Goal: Task Accomplishment & Management: Complete application form

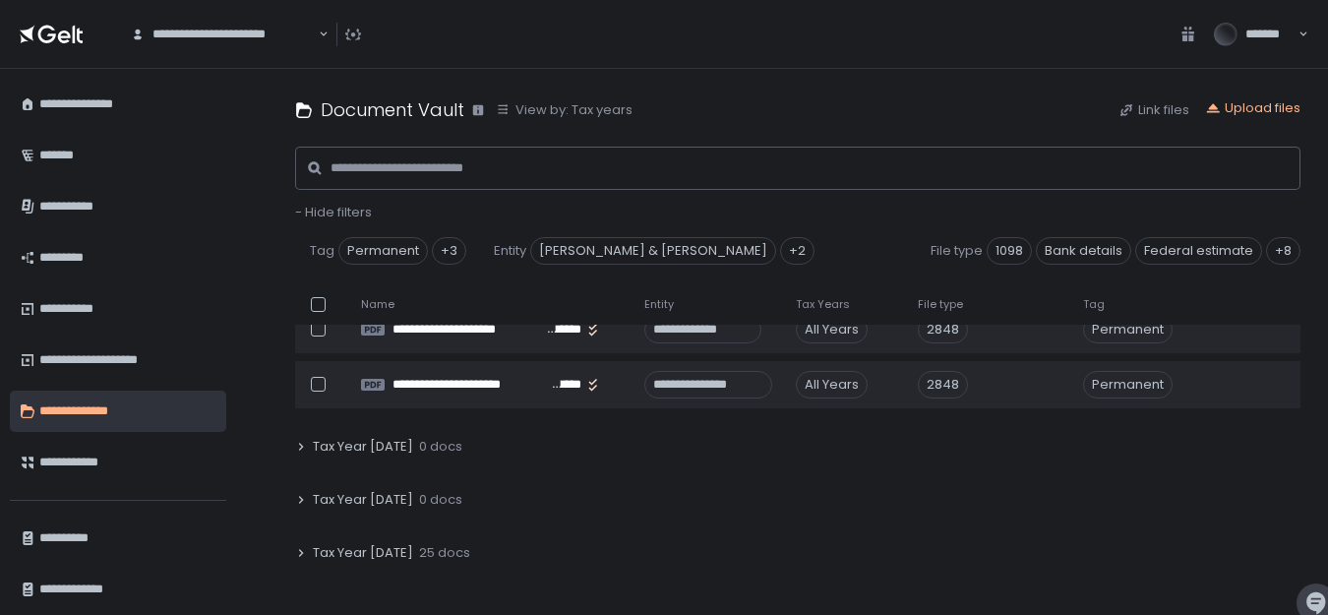
scroll to position [191, 0]
click at [389, 548] on span "Tax Year [DATE]" at bounding box center [363, 552] width 100 height 18
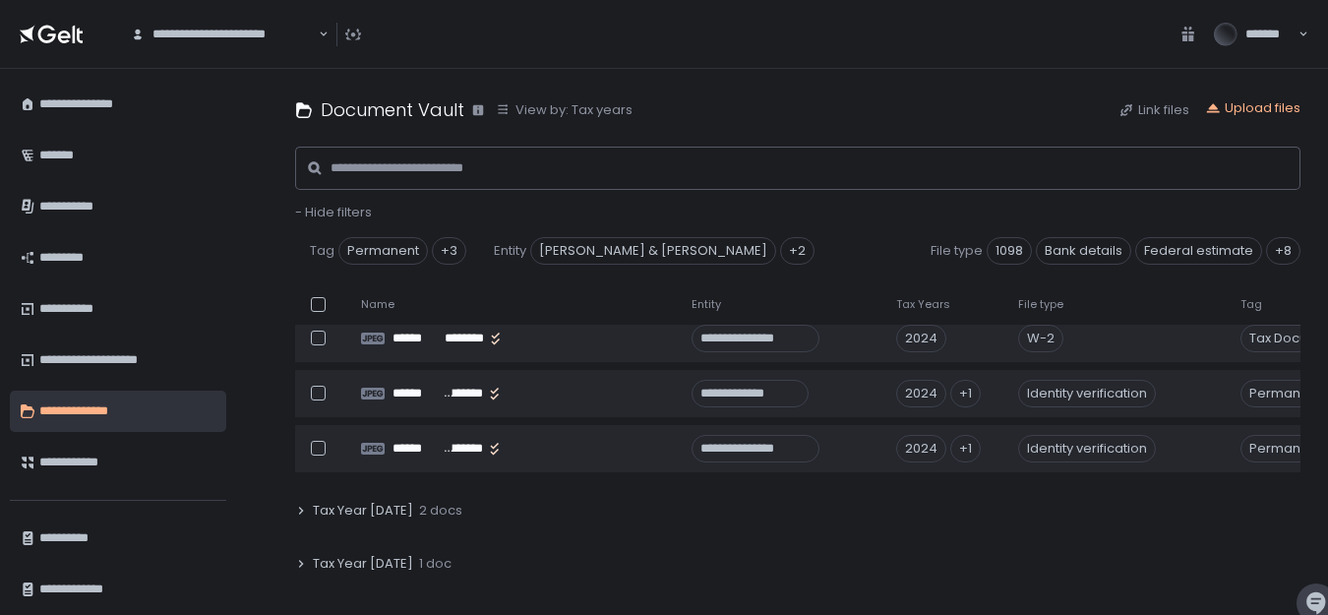
scroll to position [1720, 0]
click at [87, 532] on div "**********" at bounding box center [125, 537] width 172 height 33
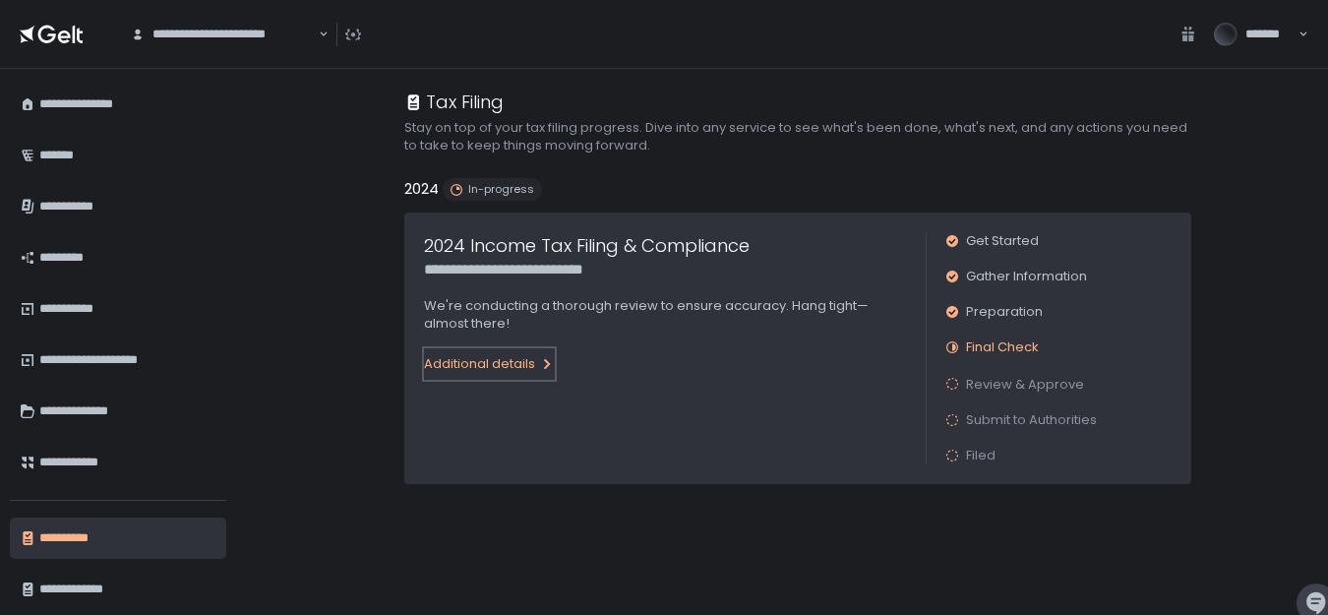
click at [487, 360] on div "Additional details" at bounding box center [489, 364] width 131 height 18
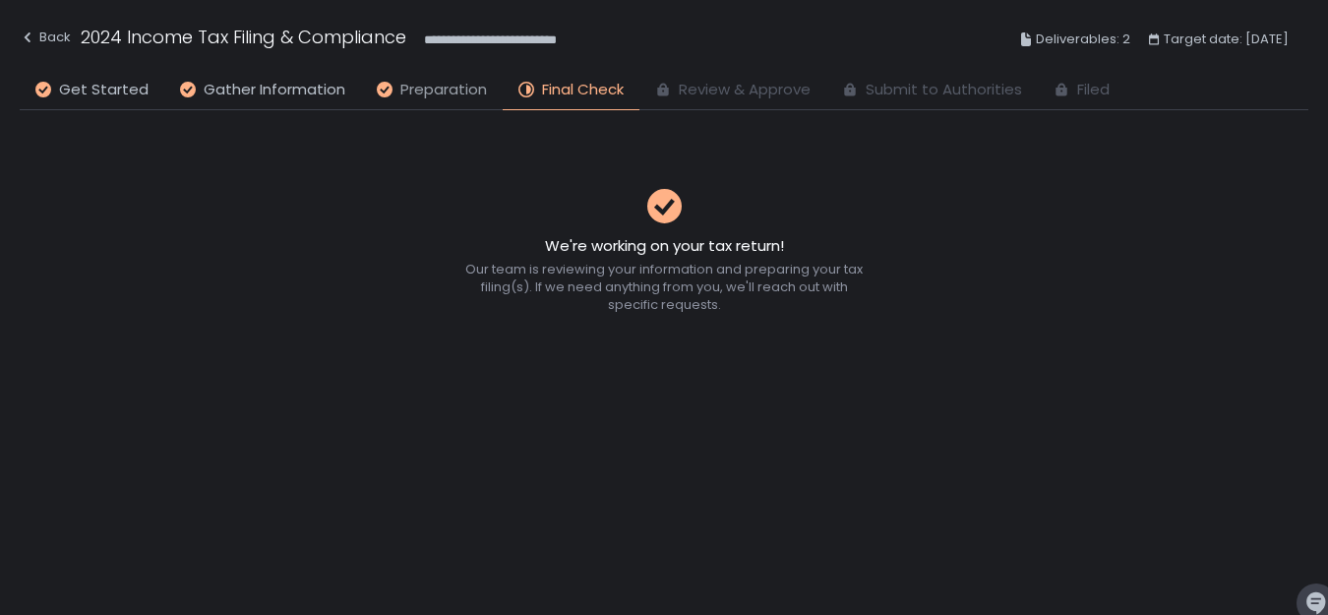
click at [412, 90] on span "Preparation" at bounding box center [443, 90] width 87 height 23
click at [239, 89] on span "Gather Information" at bounding box center [275, 90] width 142 height 23
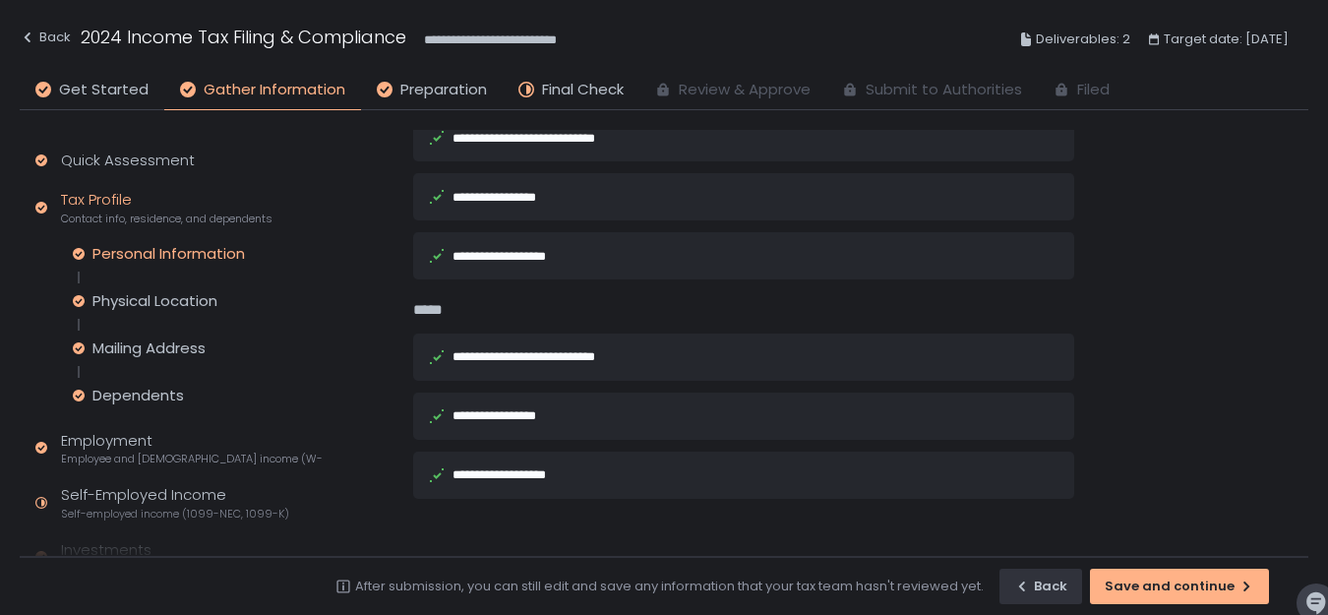
scroll to position [159, 0]
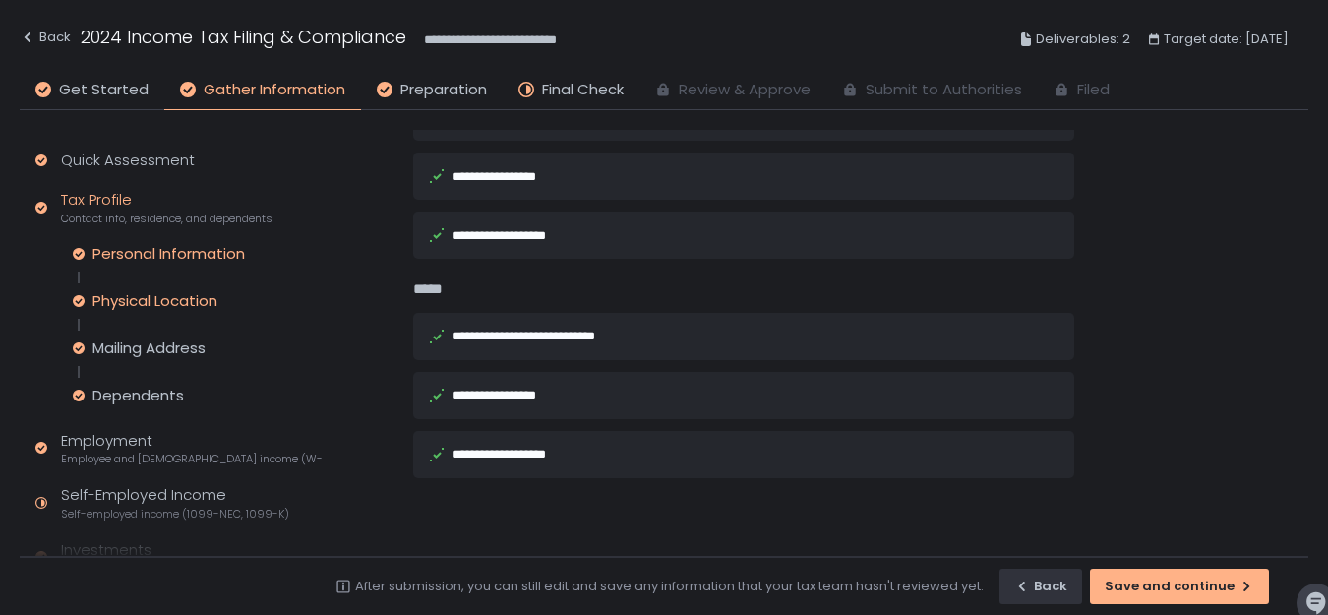
click at [161, 301] on div "Physical Location" at bounding box center [154, 301] width 125 height 20
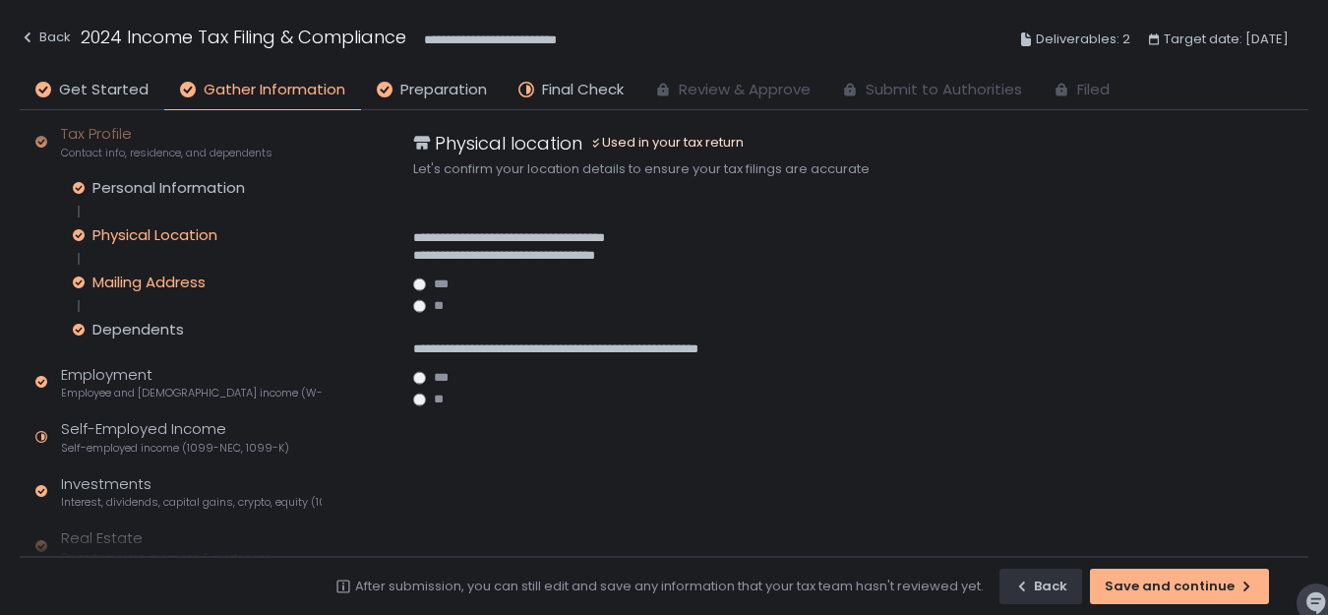
scroll to position [68, 0]
click at [146, 329] on div "Dependents" at bounding box center [138, 328] width 92 height 20
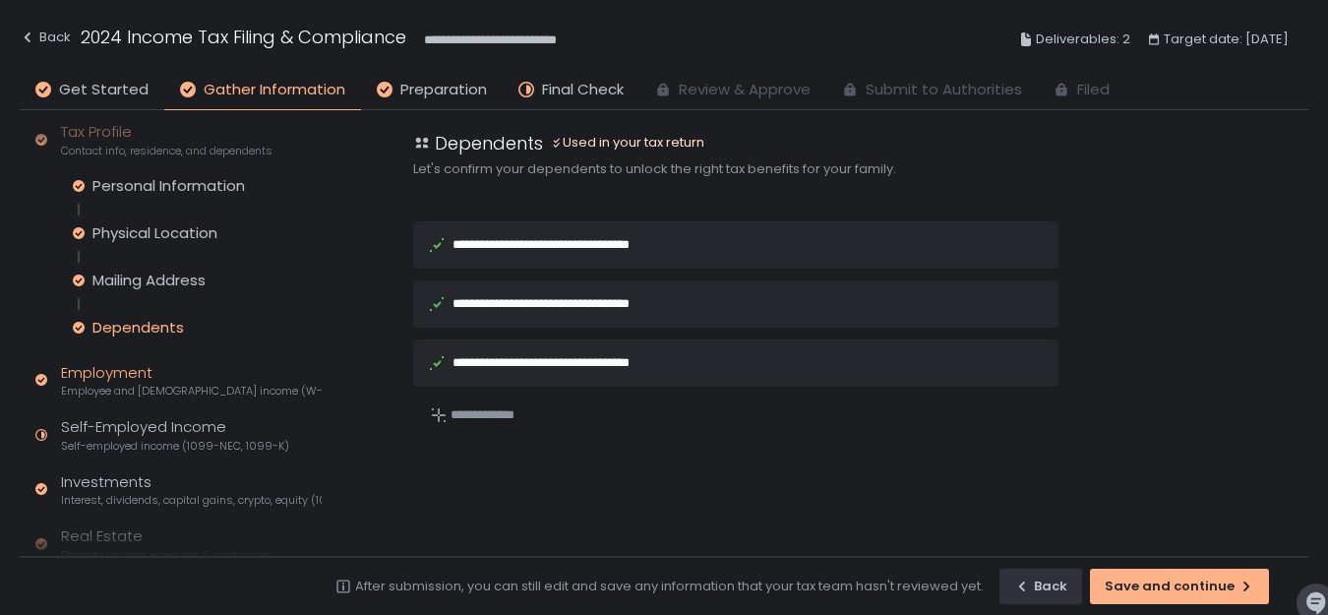
click at [147, 373] on div "Employment Employee and [DEMOGRAPHIC_DATA] income (W-2s)" at bounding box center [191, 380] width 261 height 37
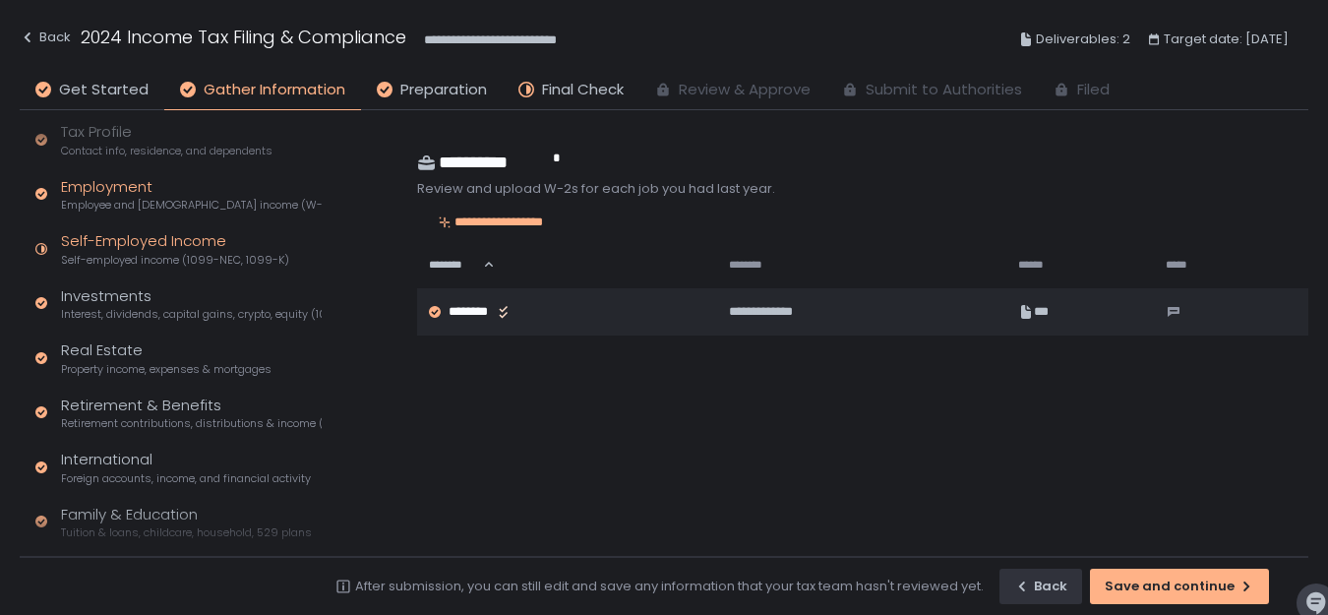
click at [210, 257] on span "Self-employed income (1099-NEC, 1099-K)" at bounding box center [175, 260] width 228 height 15
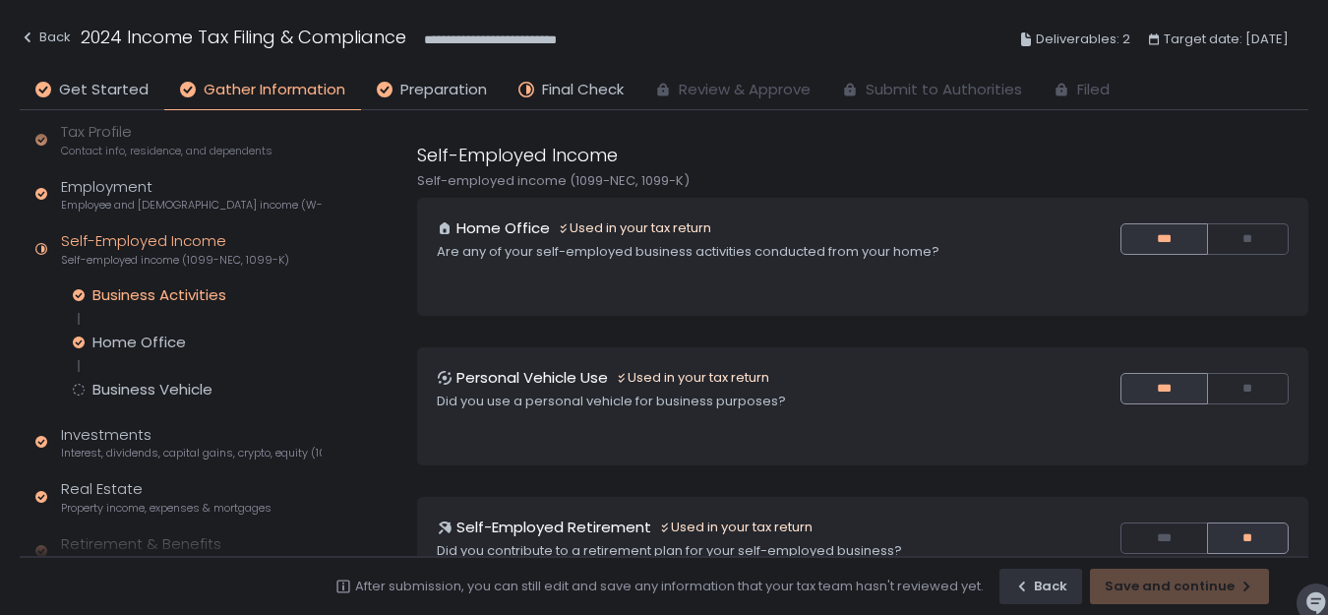
click at [151, 304] on div "Business Activities" at bounding box center [159, 295] width 134 height 20
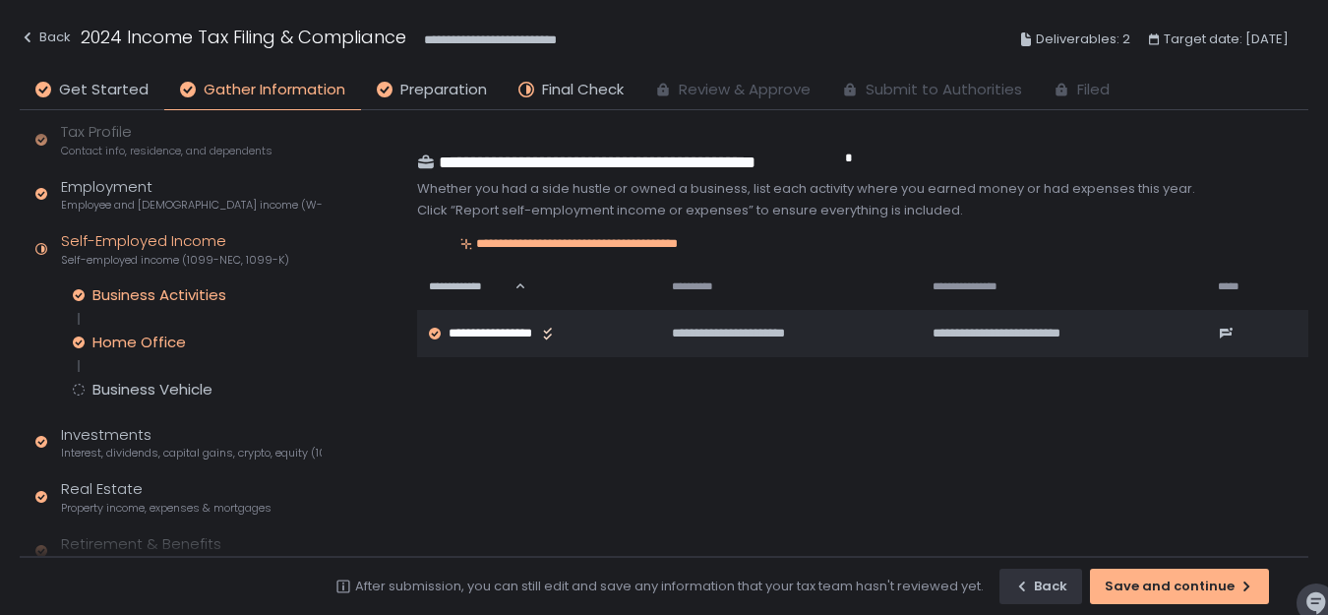
click at [145, 344] on div "Home Office" at bounding box center [138, 343] width 93 height 20
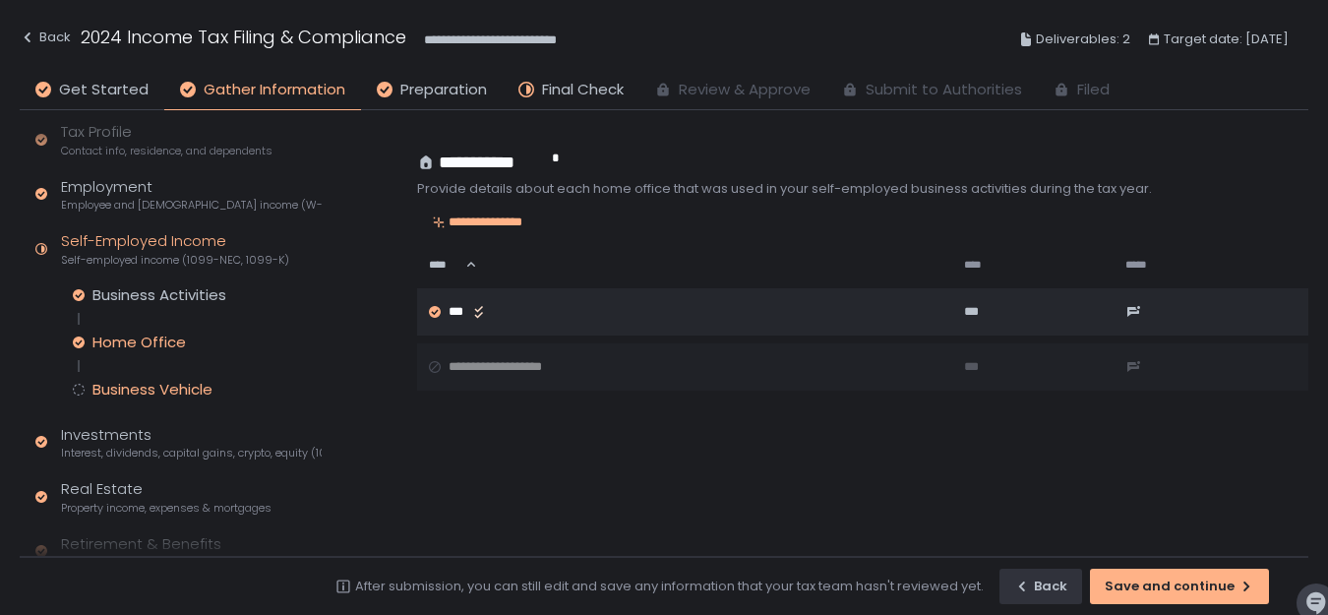
click at [139, 383] on div "Business Vehicle" at bounding box center [152, 390] width 120 height 20
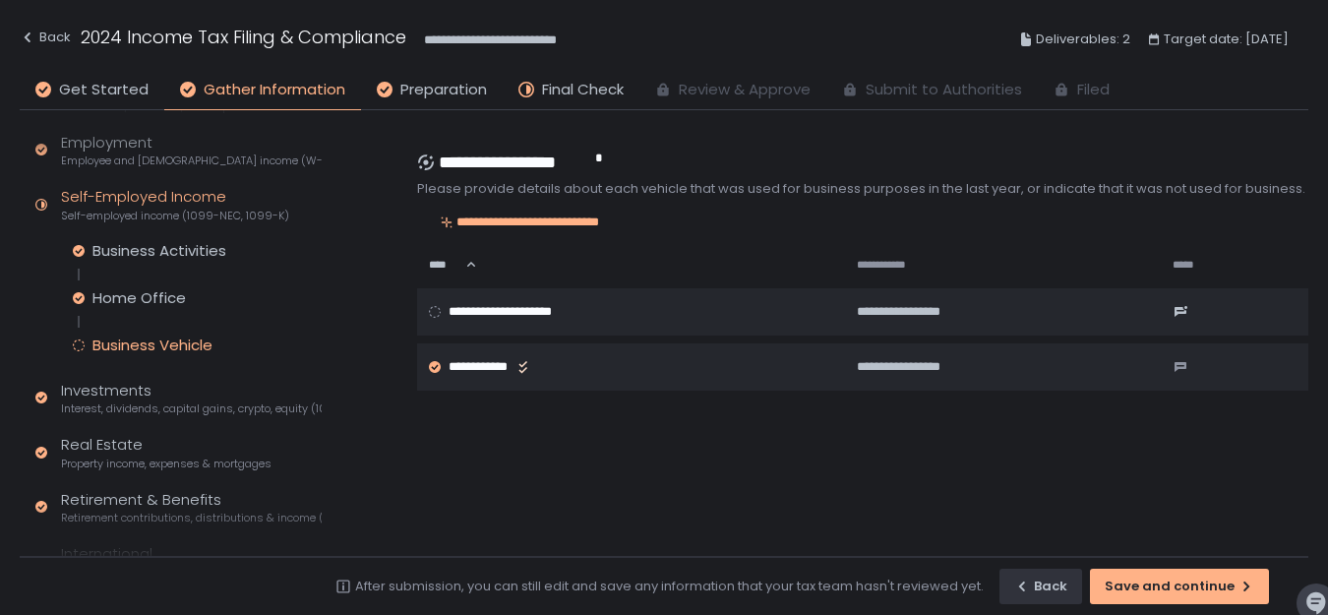
scroll to position [113, 0]
click at [140, 395] on div "Investments Interest, dividends, capital gains, crypto, equity (1099s, K-1s)" at bounding box center [191, 397] width 261 height 37
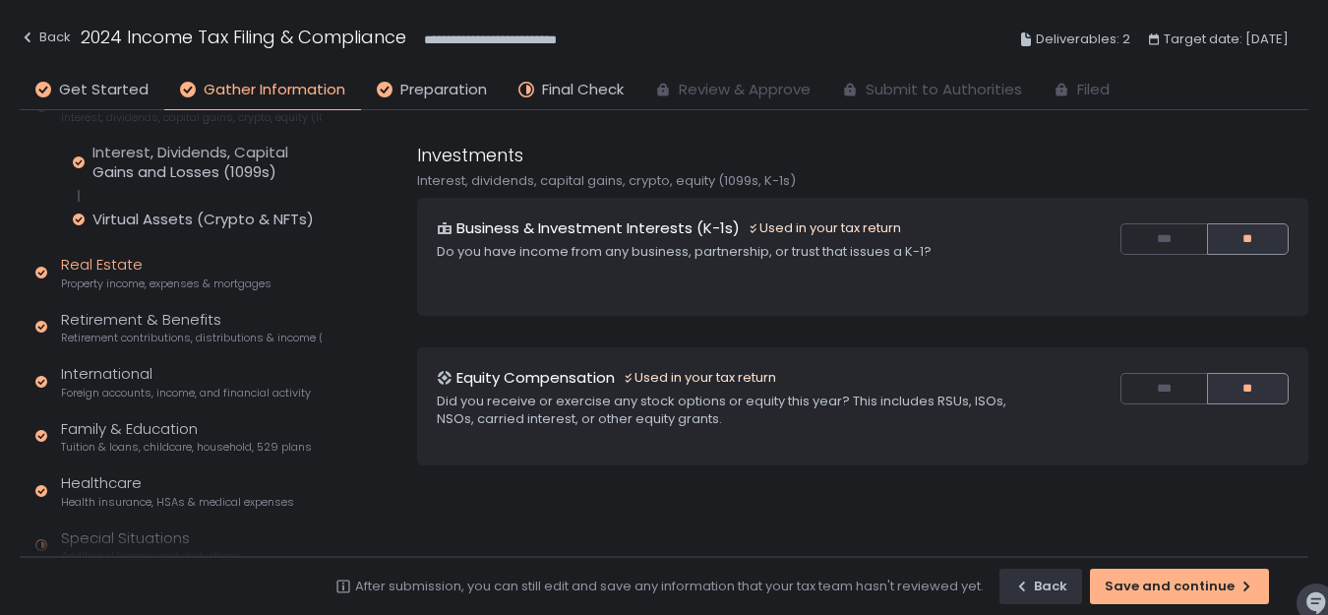
scroll to position [266, 0]
click at [117, 271] on div "Real Estate Property income, expenses & mortgages" at bounding box center [166, 271] width 211 height 37
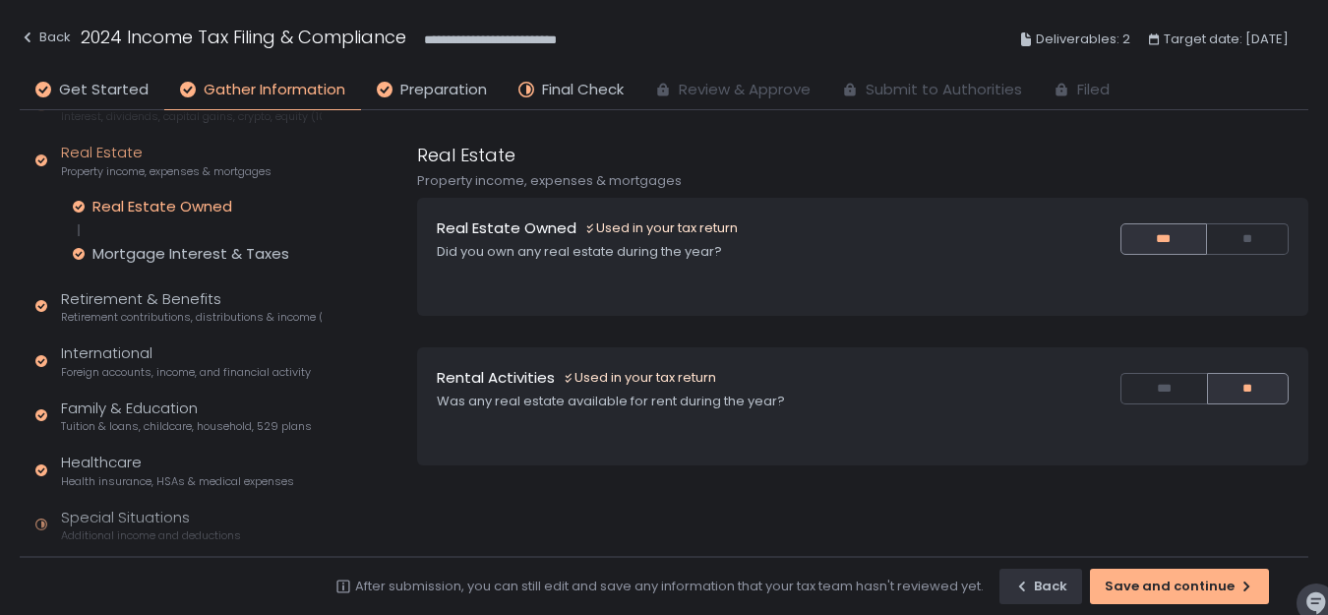
click at [144, 210] on div "Real Estate Owned" at bounding box center [162, 207] width 140 height 20
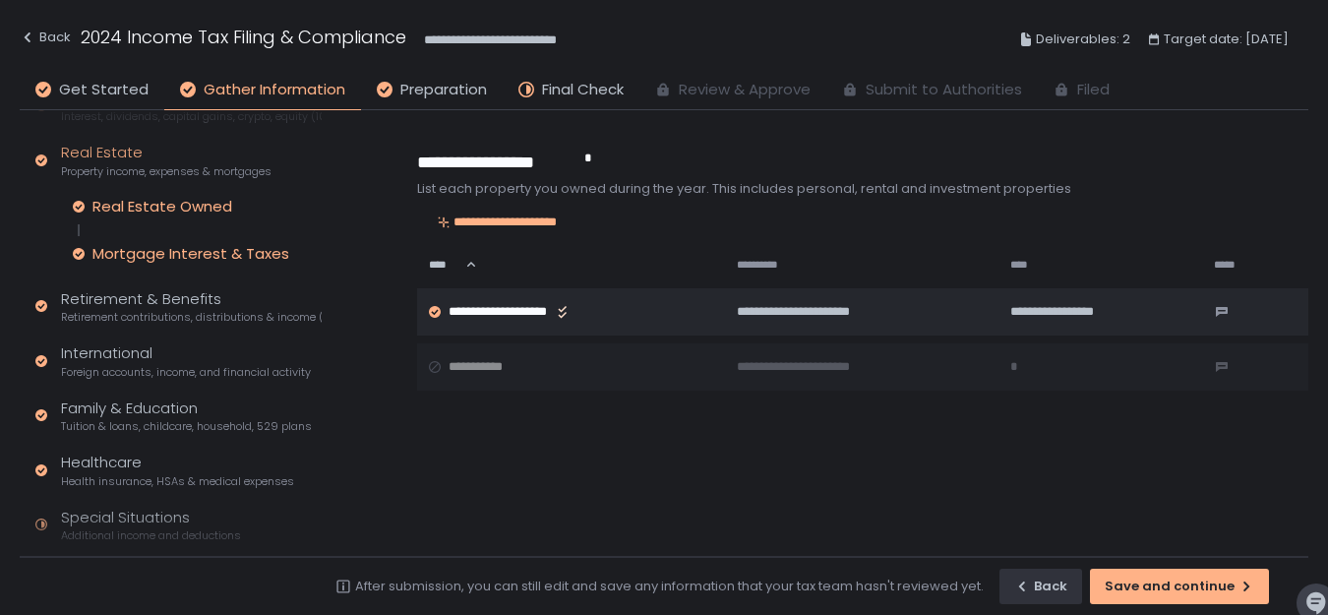
click at [144, 249] on div "Mortgage Interest & Taxes" at bounding box center [190, 254] width 197 height 20
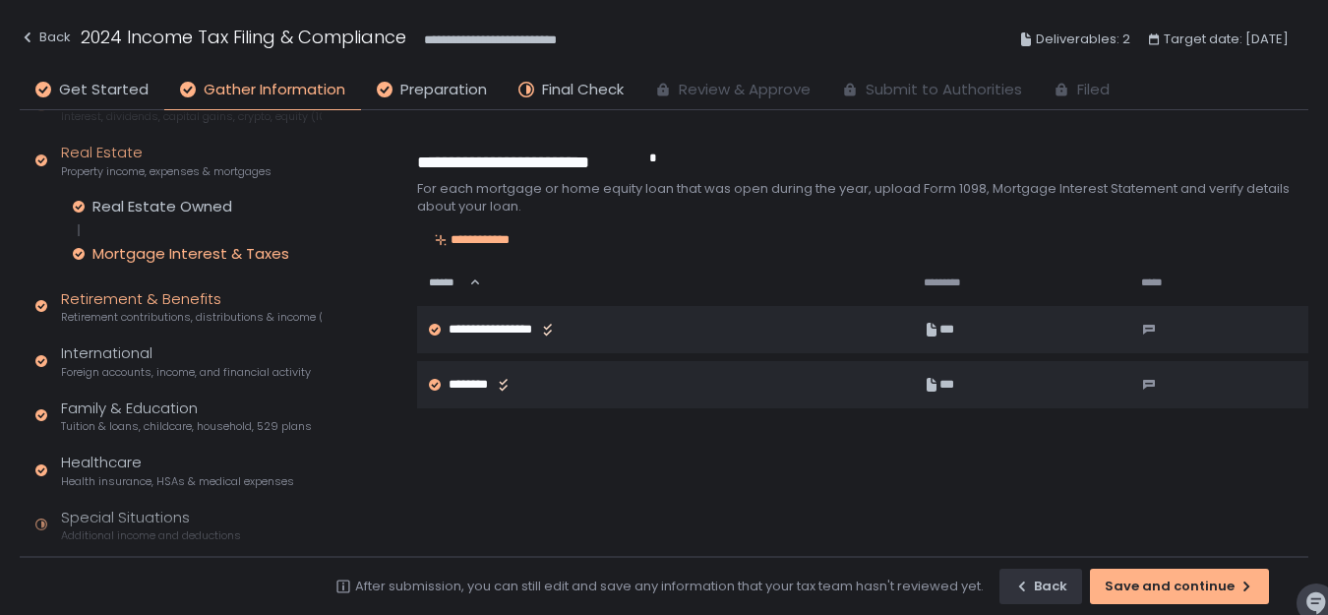
click at [133, 296] on div "Retirement & Benefits Retirement contributions, distributions & income (1099-R,…" at bounding box center [191, 306] width 261 height 37
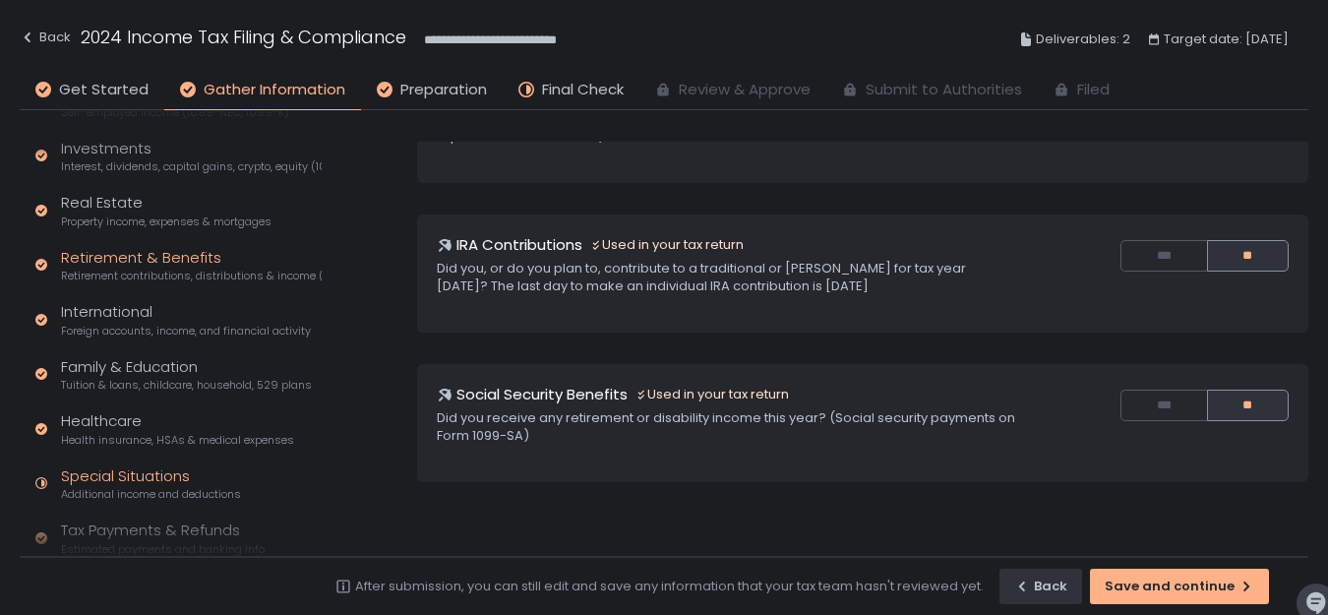
scroll to position [214, 0]
click at [139, 308] on div "International Foreign accounts, income, and financial activity" at bounding box center [186, 320] width 250 height 37
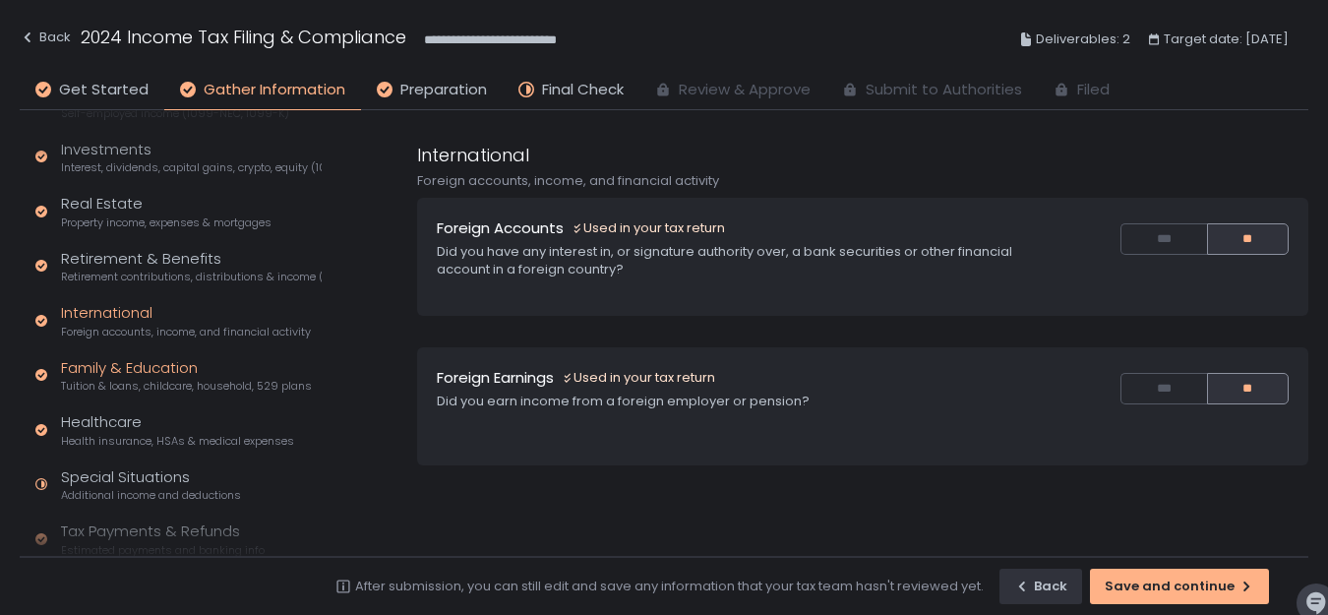
click at [138, 369] on div "Family & Education Tuition & loans, childcare, household, 529 plans" at bounding box center [186, 375] width 251 height 37
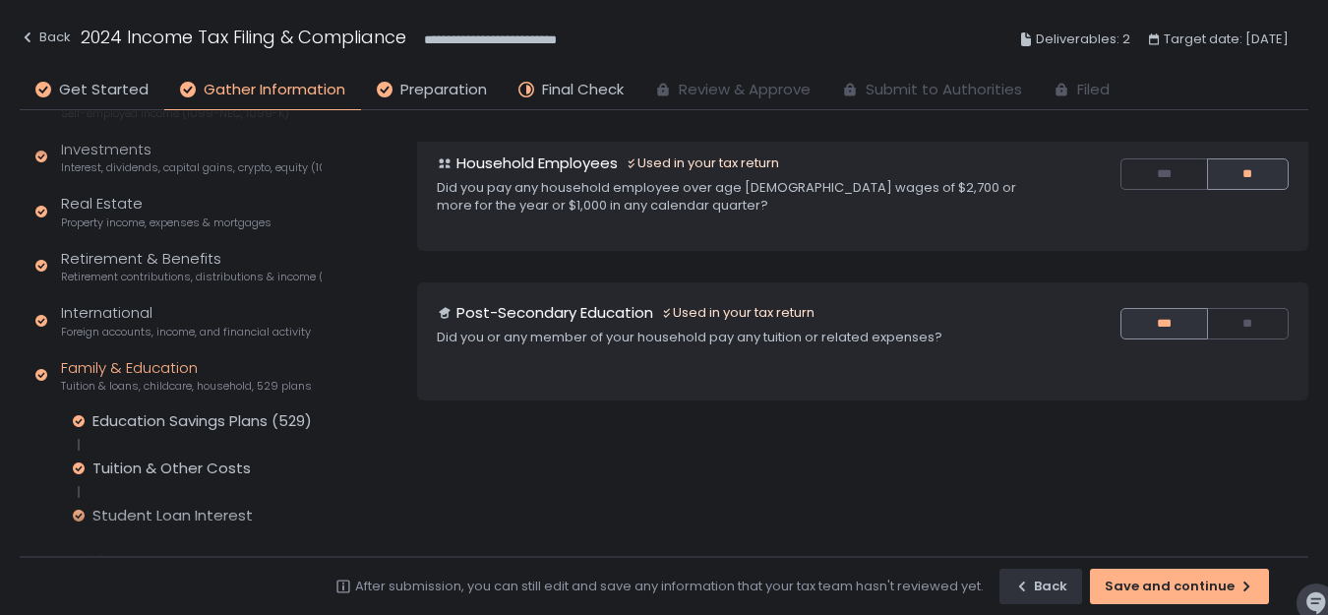
scroll to position [223, 0]
click at [190, 427] on div "Education Savings Plans (529)" at bounding box center [201, 421] width 219 height 20
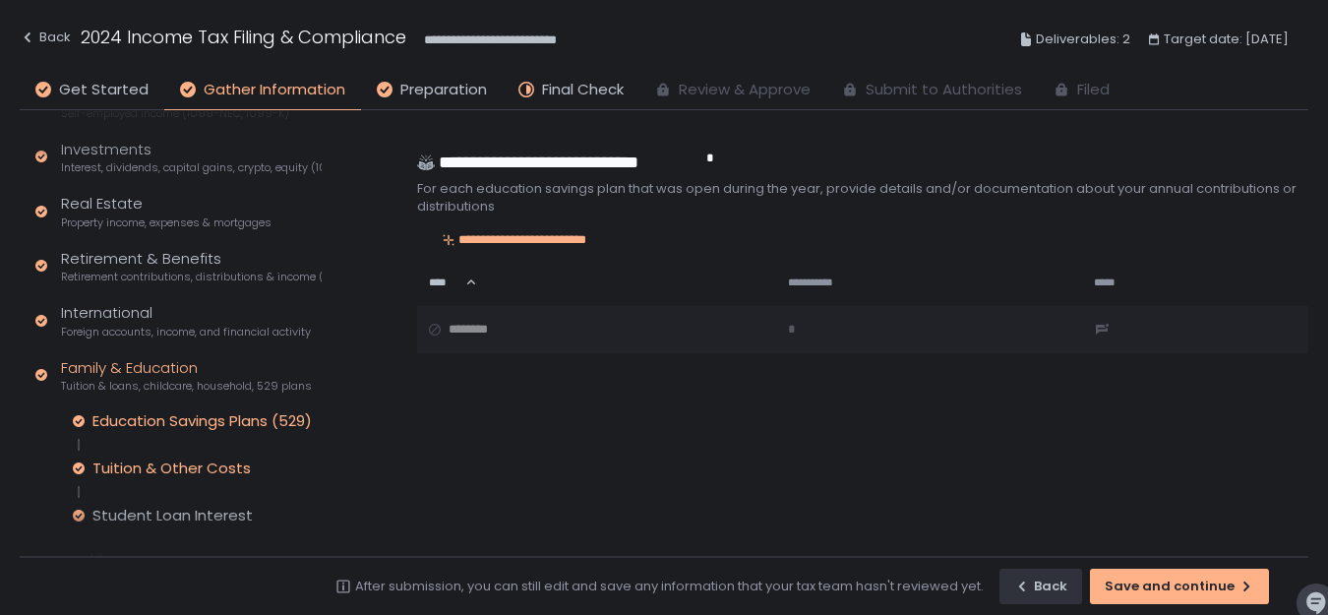
click at [184, 465] on div "Tuition & Other Costs" at bounding box center [171, 468] width 158 height 20
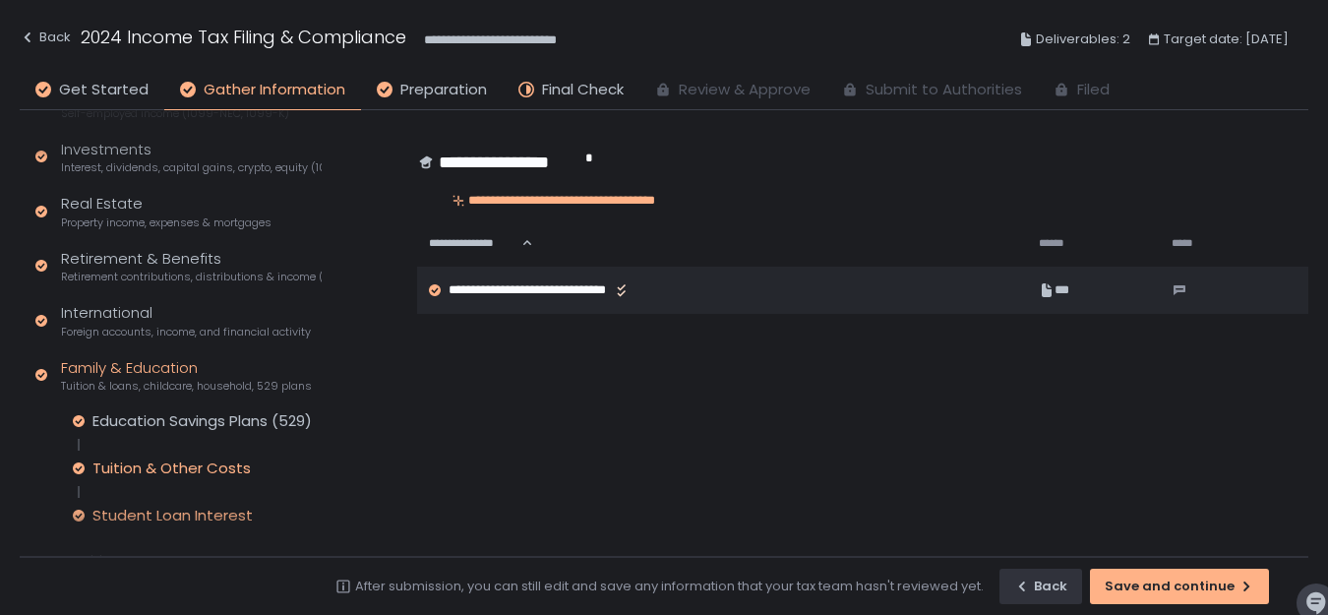
click at [180, 513] on div "Student Loan Interest" at bounding box center [172, 516] width 160 height 20
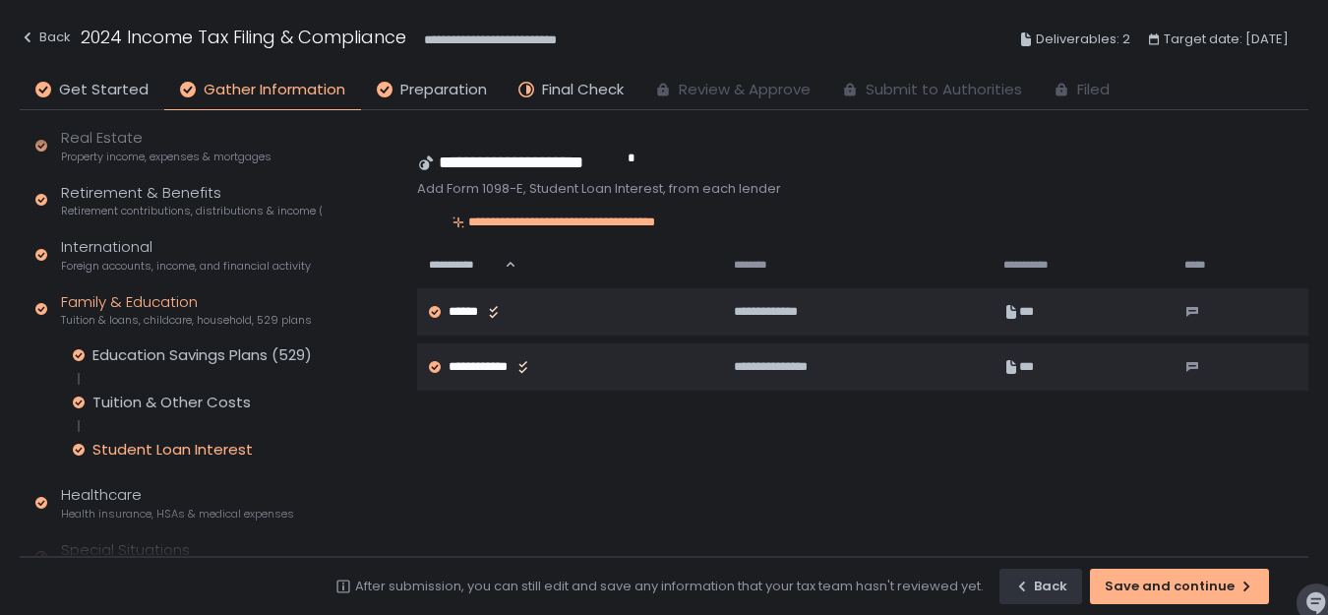
scroll to position [326, 0]
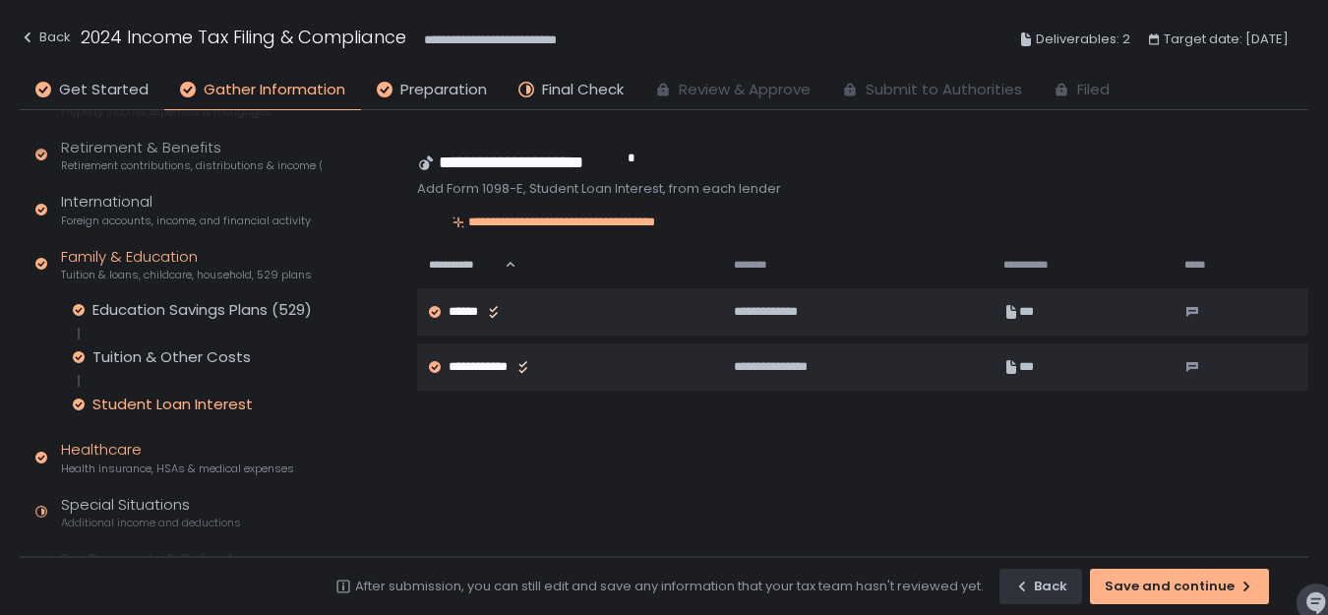
click at [122, 459] on div "Healthcare Health insurance, HSAs & medical expenses" at bounding box center [177, 457] width 233 height 37
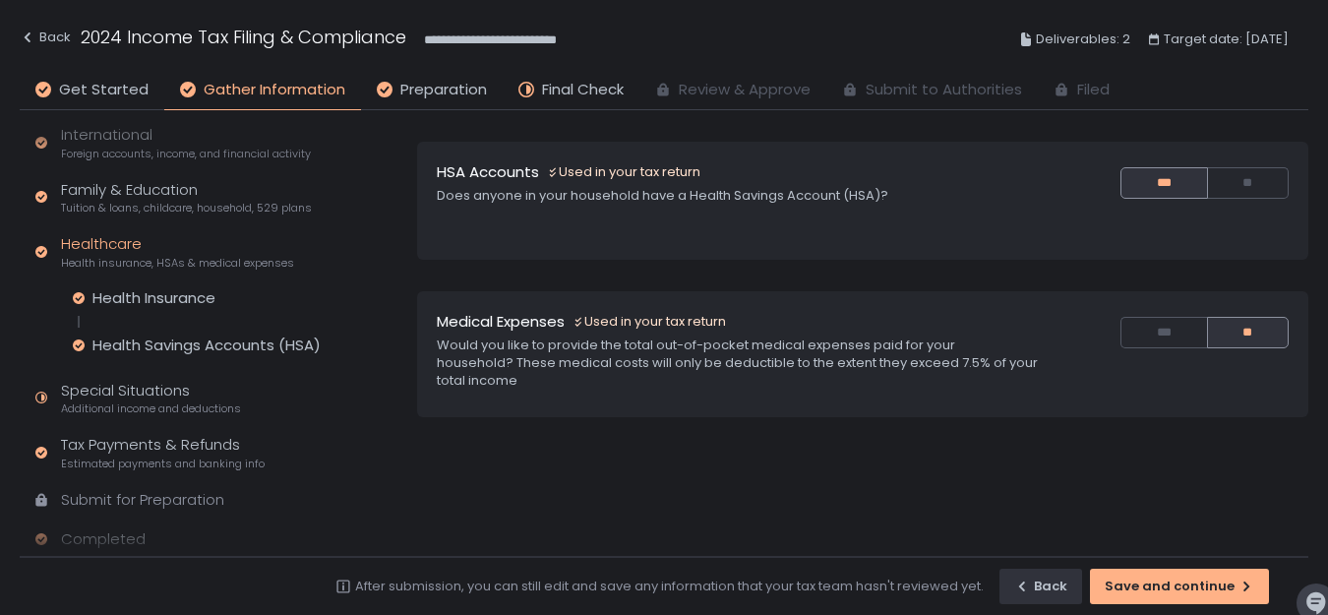
scroll to position [413, 0]
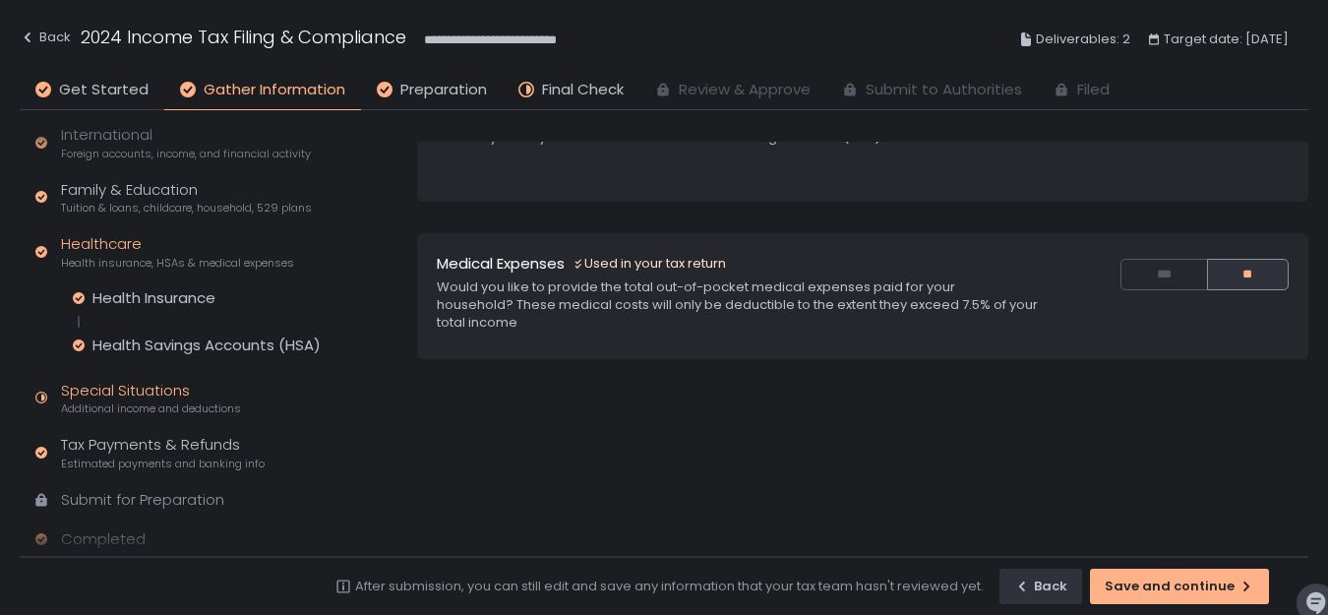
click at [178, 409] on span "Additional income and deductions" at bounding box center [151, 408] width 180 height 15
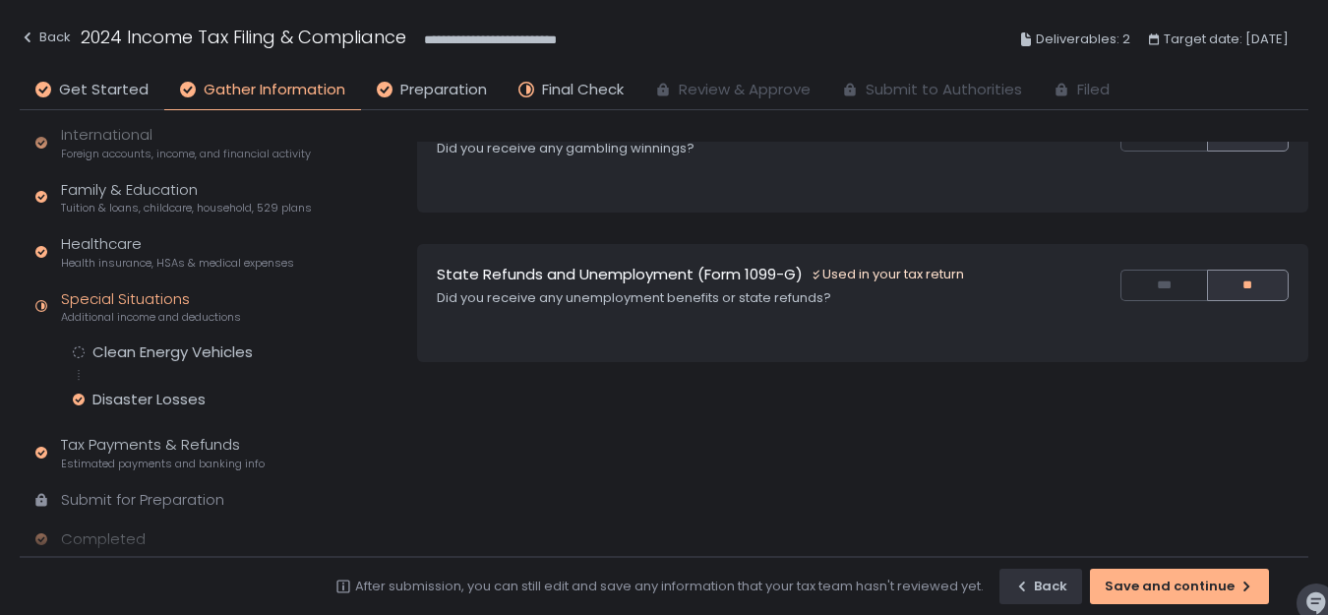
scroll to position [554, 0]
click at [175, 447] on div "Tax Payments & Refunds Estimated payments and banking info" at bounding box center [163, 452] width 204 height 37
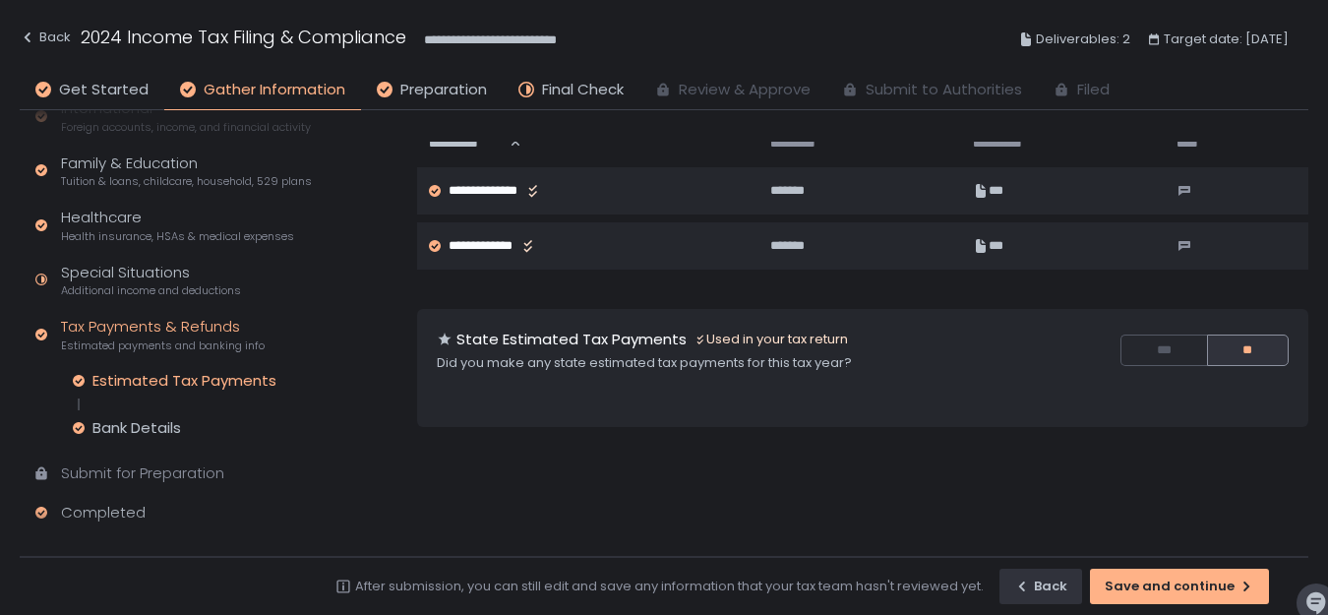
scroll to position [444, 0]
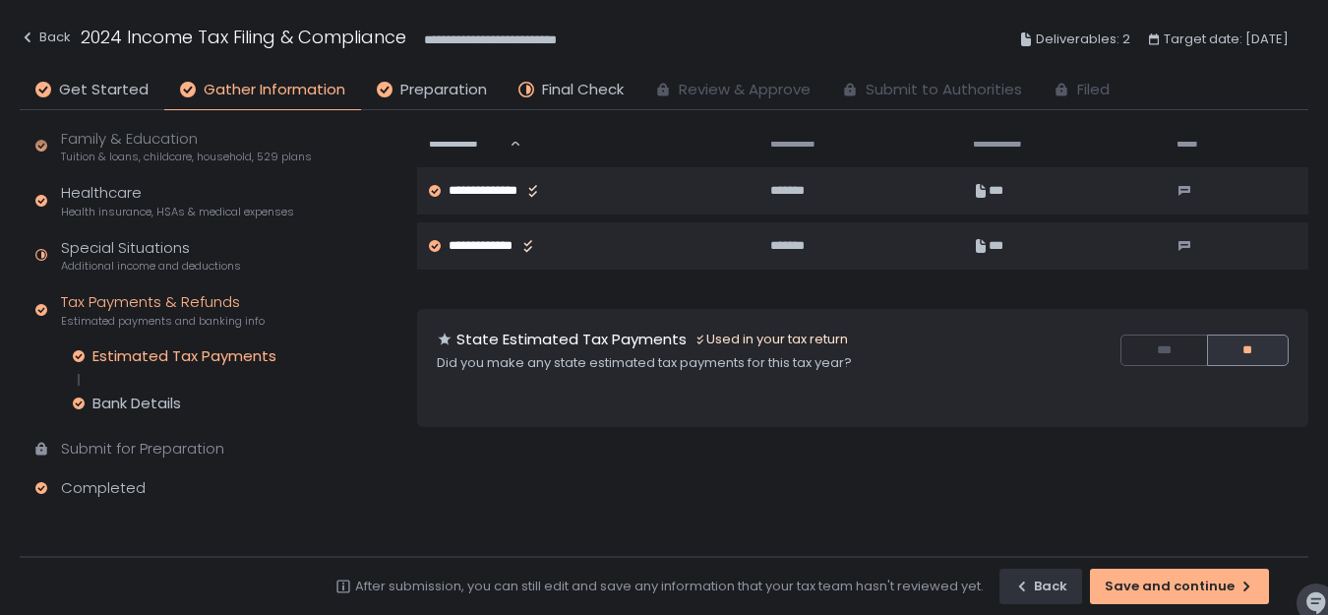
click at [213, 447] on div "Submit for Preparation" at bounding box center [142, 449] width 163 height 23
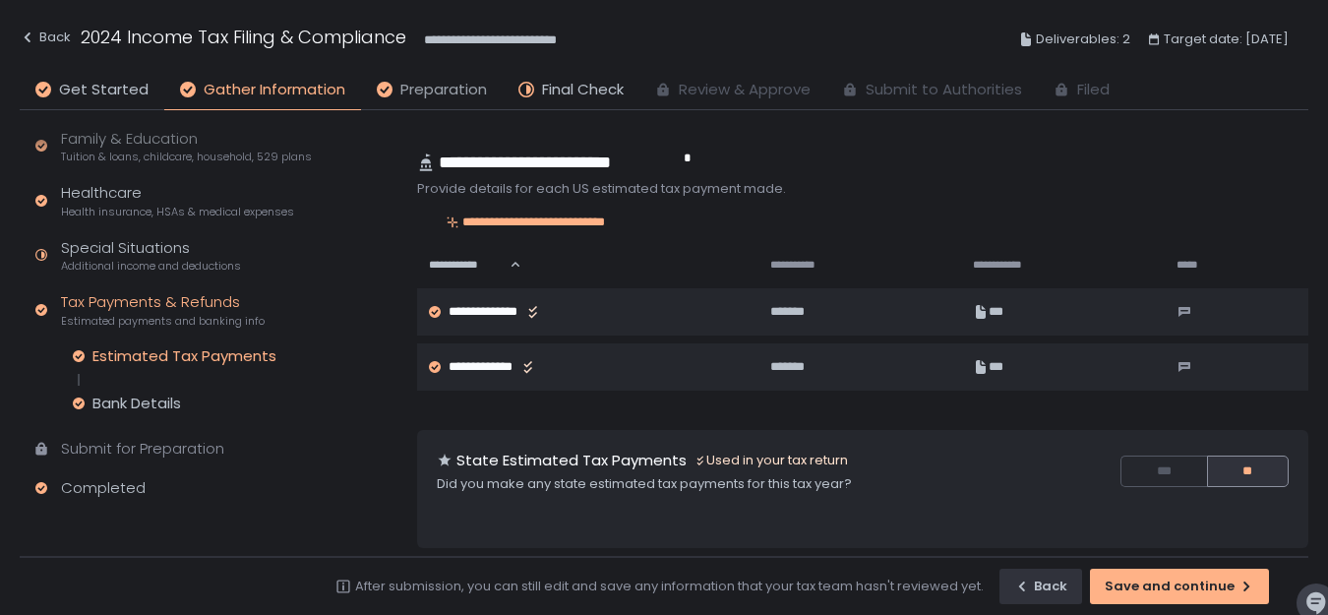
click at [447, 97] on span "Preparation" at bounding box center [443, 90] width 87 height 23
